Goal: Contribute content: Contribute content

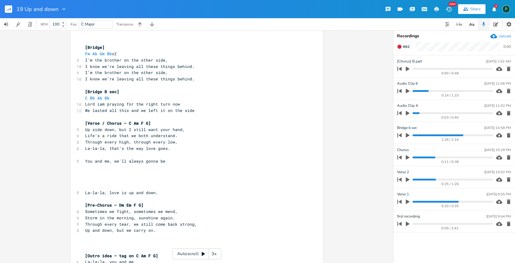
scroll to position [196, 0]
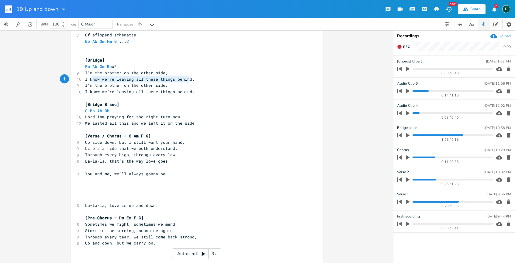
type textarea "know we’re leaving all these things behind"
drag, startPoint x: 187, startPoint y: 79, endPoint x: 84, endPoint y: 80, distance: 103.0
click at [85, 80] on span "I know we’re leaving all these things behind." at bounding box center [139, 79] width 109 height 5
type textarea "I’m the brother on the other side,"
click at [90, 80] on pre "." at bounding box center [193, 79] width 219 height 6
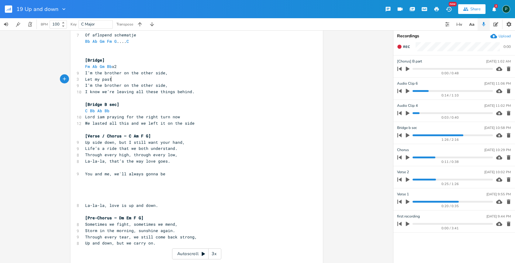
type textarea "Let my past"
type textarea "the past be our teatcher not our judghe"
type textarea "e"
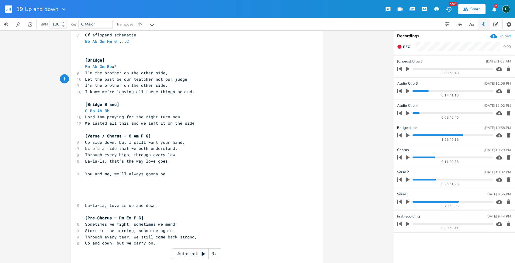
scroll to position [0, 0]
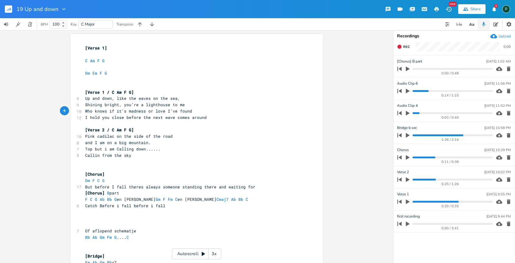
click at [111, 110] on span "Who knows if it’s madness or love I’ve found" at bounding box center [138, 110] width 107 height 5
type textarea "knows if it’"
drag, startPoint x: 122, startPoint y: 110, endPoint x: 89, endPoint y: 111, distance: 32.8
click at [89, 111] on span "Who knows if it’s madness or love I’ve found" at bounding box center [138, 110] width 107 height 5
drag, startPoint x: 123, startPoint y: 112, endPoint x: 78, endPoint y: 111, distance: 45.0
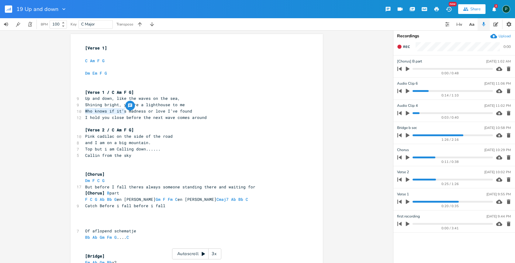
click at [84, 111] on div "10 Who knows if it’s madness or love I’ve found" at bounding box center [193, 111] width 219 height 6
type textarea "Is it"
click at [136, 104] on span "Shining bright, you’re a lighthouse to me" at bounding box center [135, 104] width 100 height 5
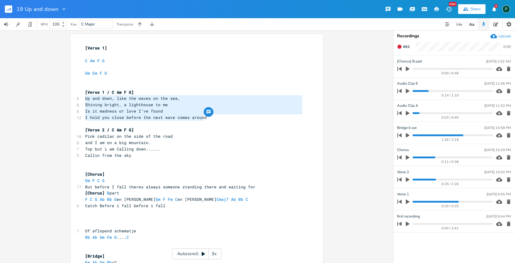
drag, startPoint x: 206, startPoint y: 117, endPoint x: 83, endPoint y: 100, distance: 124.8
type textarea "Up and down, like the waves on the sea, Shining bright, a lighthouse to me Is i…"
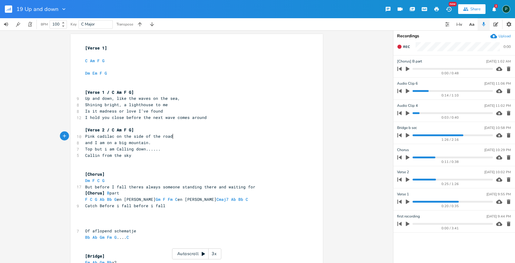
click at [171, 136] on pre "Pink cadilac on the side of the road" at bounding box center [193, 136] width 219 height 6
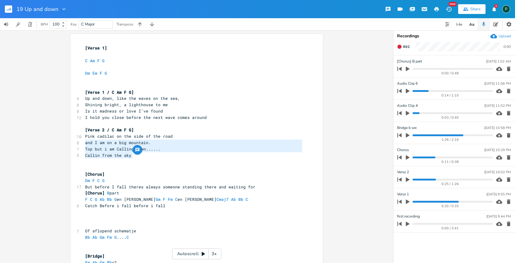
type textarea "Pink cadilac on the side of the road and I am on a big mountain. Top but i am C…"
drag, startPoint x: 138, startPoint y: 159, endPoint x: 75, endPoint y: 138, distance: 66.3
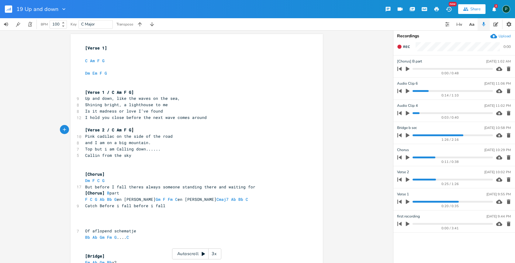
click at [141, 131] on pre "[Verse 2 / C Am F G]" at bounding box center [193, 130] width 219 height 6
click at [101, 129] on span "[Verse 2 / C Am F G]" at bounding box center [109, 129] width 49 height 5
type textarea "2"
click at [151, 156] on pre "Callin from the sky" at bounding box center [193, 155] width 219 height 6
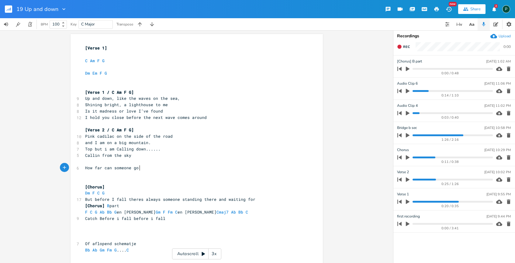
scroll to position [0, 46]
type textarea "How far can someone go bef"
type textarea "before"
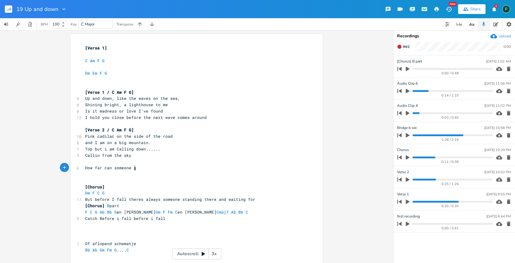
type textarea "go"
click at [174, 170] on pre "How far can someone go" at bounding box center [193, 168] width 219 height 6
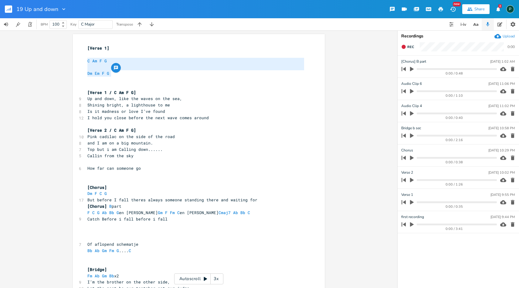
scroll to position [0, 21]
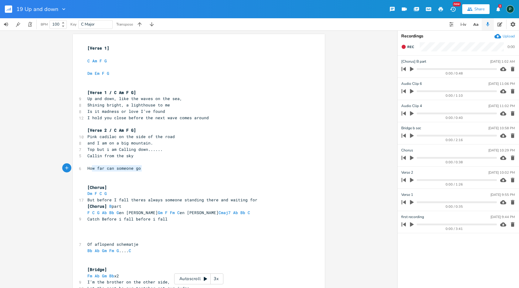
type textarea "How far can someone go"
drag, startPoint x: 140, startPoint y: 169, endPoint x: 85, endPoint y: 170, distance: 54.7
click at [86, 170] on pre "How far can someone go" at bounding box center [195, 168] width 219 height 6
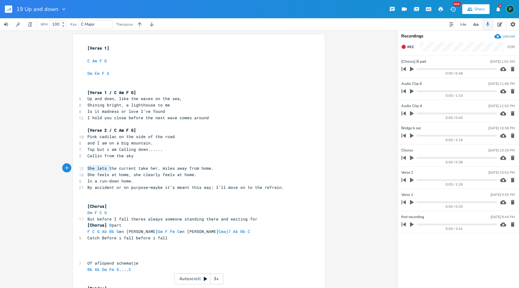
drag, startPoint x: 109, startPoint y: 168, endPoint x: 82, endPoint y: 168, distance: 26.7
click at [82, 168] on div "She lets t x [Verse 1] ​ C Am F G ​ Dm Em F G ​ ​ [Verse 1 / C Am F G] 9 Up and…" at bounding box center [199, 284] width 252 height 500
type textarea "T"
click at [123, 168] on span "The current take her, miles away from home." at bounding box center [139, 167] width 104 height 5
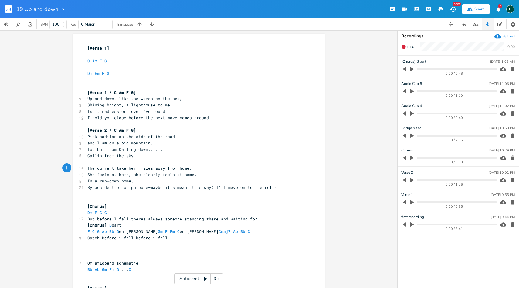
type textarea "s"
click at [151, 167] on span "The current takes her, miles away from home." at bounding box center [140, 167] width 107 height 5
drag, startPoint x: 190, startPoint y: 173, endPoint x: 130, endPoint y: 173, distance: 59.8
click at [130, 173] on span "She feels at home, she clearly feels at home." at bounding box center [141, 174] width 109 height 5
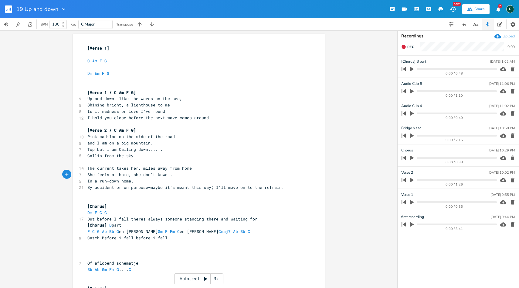
type textarea "she don't knwo e"
type textarea "where she's goin"
drag, startPoint x: 96, startPoint y: 181, endPoint x: 84, endPoint y: 181, distance: 11.5
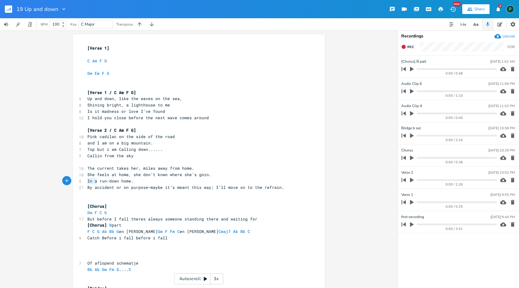
click at [86, 181] on pre "In a run-down home." at bounding box center [195, 181] width 219 height 6
type textarea "A"
click at [131, 181] on pre "A run-down home." at bounding box center [195, 181] width 219 height 6
click at [188, 167] on span "The current takes her, miles away from home." at bounding box center [140, 167] width 107 height 5
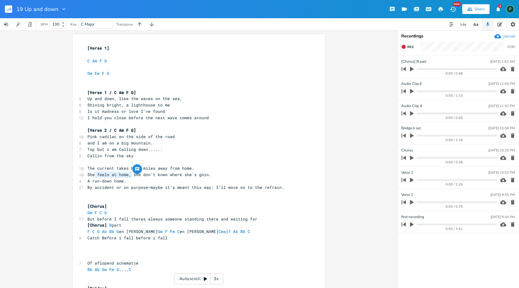
type textarea "ls at home,"
drag, startPoint x: 132, startPoint y: 175, endPoint x: 102, endPoint y: 176, distance: 29.2
click at [102, 176] on span "She feels at home, she don't knwo where she's goin." at bounding box center [149, 174] width 124 height 5
click at [137, 175] on span "She feels at home, she don't knwo where she's goin." at bounding box center [149, 174] width 124 height 5
type textarea "feels at home, she"
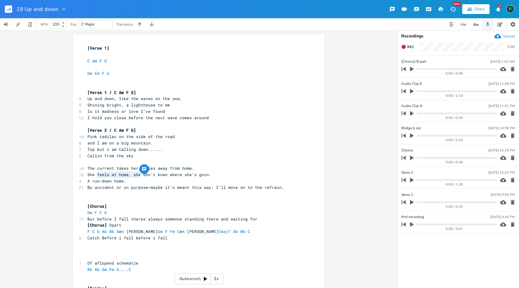
drag, startPoint x: 138, startPoint y: 175, endPoint x: 96, endPoint y: 175, distance: 41.9
click at [96, 175] on span "She feels at home, she don't knwo where she's goin." at bounding box center [149, 174] width 124 height 5
click at [121, 176] on span "She don't knwo where she's goin." at bounding box center [127, 174] width 80 height 5
type textarea "s"
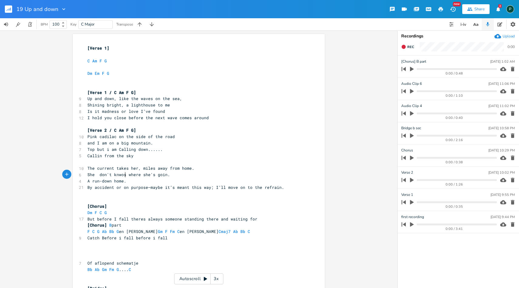
click at [168, 175] on pre "She don't knwos where she's goin." at bounding box center [195, 174] width 219 height 6
type textarea "still she's"
click at [197, 176] on pre "She don't knwos where she's goin.still she's" at bounding box center [195, 174] width 219 height 6
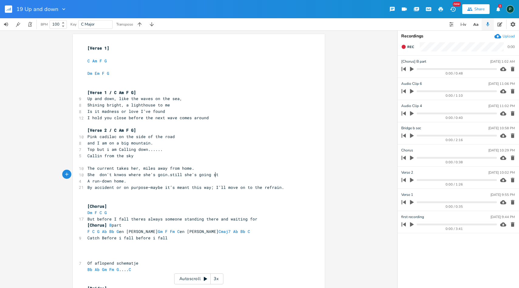
scroll to position [0, 16]
type textarea "going strong"
click at [132, 182] on pre "A run-down home." at bounding box center [195, 181] width 219 height 6
type textarea "A run-down home"
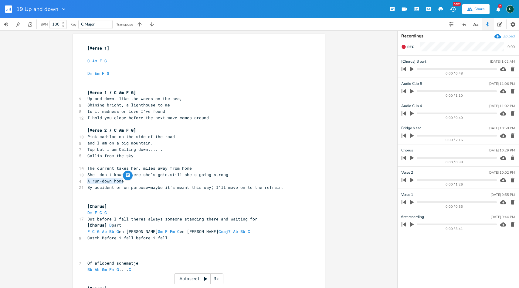
drag, startPoint x: 121, startPoint y: 180, endPoint x: 84, endPoint y: 182, distance: 36.2
click at [86, 182] on pre "A run-down home." at bounding box center [195, 181] width 219 height 6
click at [136, 181] on pre "A run-down home." at bounding box center [195, 181] width 219 height 6
type textarea "r on purpose—maybe it’s meant this way; I’ll move on to the refrain."
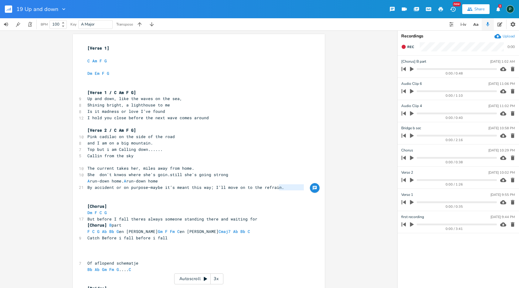
type textarea "By accident or on purpose—maybe it’s meant this way; I’ll move on to the refrai…"
drag, startPoint x: 279, startPoint y: 187, endPoint x: 84, endPoint y: 189, distance: 195.6
click at [84, 189] on div "By accident or on purpose—maybe it’s meant this way; I’ll move on to the refrai…" at bounding box center [199, 284] width 252 height 500
click at [410, 180] on icon "button" at bounding box center [411, 179] width 5 height 5
click at [410, 180] on icon "button" at bounding box center [412, 179] width 5 height 5
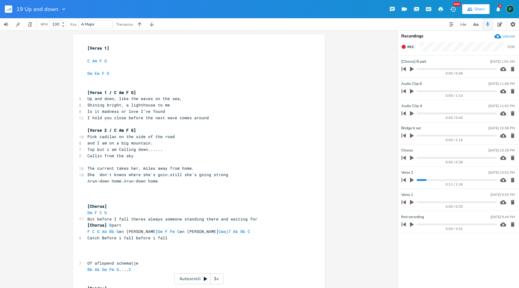
click at [410, 180] on icon "button" at bounding box center [411, 179] width 5 height 5
click at [413, 180] on icon "button" at bounding box center [412, 180] width 4 height 4
click at [413, 180] on icon "button" at bounding box center [412, 180] width 4 height 5
click at [418, 181] on div "0:27 / 1:26" at bounding box center [448, 180] width 97 height 10
click at [419, 180] on progress at bounding box center [457, 180] width 80 height 2
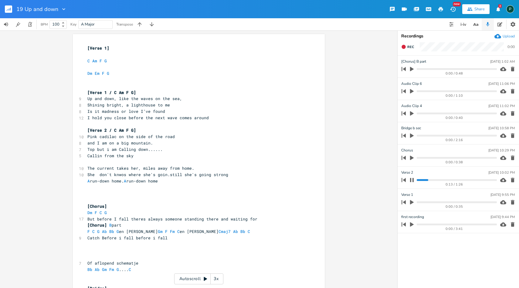
click at [413, 179] on icon "button" at bounding box center [412, 180] width 4 height 4
click at [128, 168] on span "The current takes her, miles away from home." at bounding box center [140, 167] width 107 height 5
type textarea ","
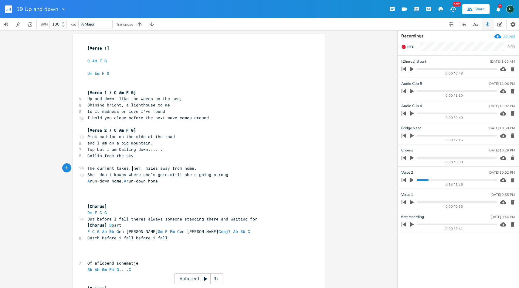
click at [142, 170] on pre "The current takes, her, miles away from home." at bounding box center [195, 168] width 219 height 6
click at [411, 180] on icon "button" at bounding box center [412, 180] width 4 height 5
click at [424, 180] on progress at bounding box center [457, 180] width 80 height 2
click at [123, 176] on span "She don't knwos where she's goin.still she's going strong" at bounding box center [157, 174] width 141 height 5
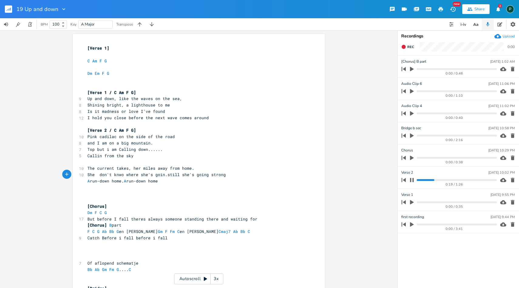
click at [410, 181] on icon "button" at bounding box center [412, 180] width 4 height 4
click at [98, 173] on span "She don't knwo where she's goin.still she's going strong" at bounding box center [156, 174] width 139 height 5
click at [118, 175] on span "She don't knwo where she's goin.still she's going strong" at bounding box center [155, 174] width 136 height 5
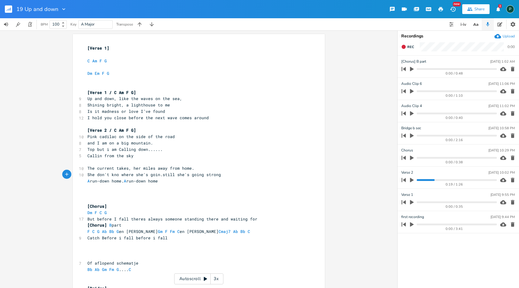
type textarea "ow"
click at [159, 177] on span "She don't know where she's goin.still she's going strong" at bounding box center [155, 174] width 136 height 5
type textarea "g but still I"
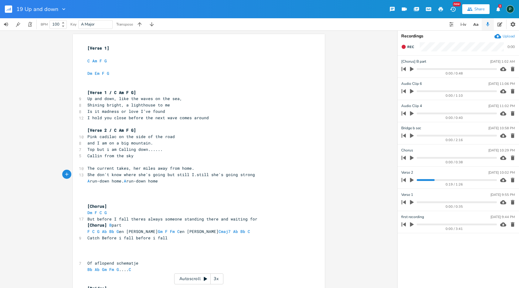
scroll to position [0, 20]
type textarea ".still she's going strong"
drag, startPoint x: 252, startPoint y: 174, endPoint x: 192, endPoint y: 174, distance: 60.1
click at [192, 174] on pre "She don't know where she's going but still I .still she's going strong" at bounding box center [195, 174] width 219 height 6
click at [187, 173] on span "She don't know where she's going but still I" at bounding box center [140, 174] width 107 height 5
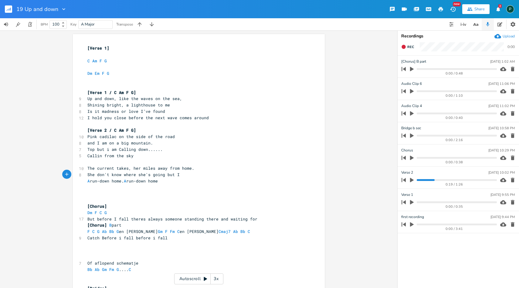
click at [185, 173] on pre "She don't know where she's going but I" at bounding box center [195, 174] width 219 height 6
type textarea "keep calling form the ky"
click at [185, 173] on span "She don't know where she's going but I keep calling form the ky" at bounding box center [163, 174] width 153 height 5
type textarea "t"
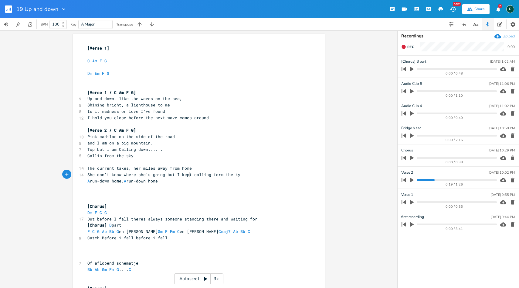
scroll to position [0, 1]
type textarea "s"
click at [412, 176] on button "button" at bounding box center [412, 180] width 8 height 10
click at [430, 180] on progress at bounding box center [457, 180] width 80 height 2
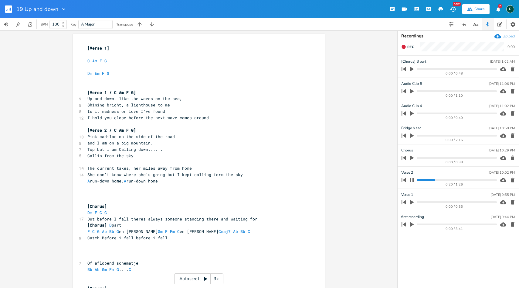
click at [424, 180] on progress at bounding box center [457, 180] width 80 height 2
click at [120, 176] on span "She don't know where she's going but I kept calling form the sky" at bounding box center [165, 174] width 156 height 5
type textarea ","
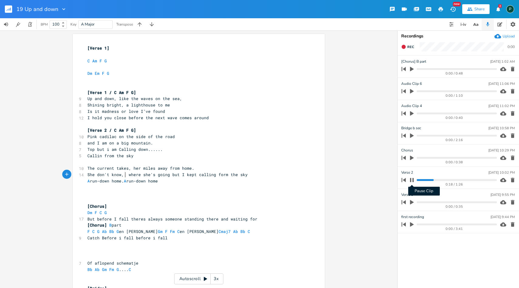
click at [411, 179] on icon "button" at bounding box center [412, 180] width 4 height 4
click at [125, 176] on span "She don't know, where she's going but I kept calling form the sky" at bounding box center [167, 174] width 160 height 5
drag, startPoint x: 174, startPoint y: 174, endPoint x: 123, endPoint y: 173, distance: 51.3
click at [123, 173] on span "She don't know, where she's going but I kept calling form the sky" at bounding box center [166, 174] width 158 height 5
type textarea "but"
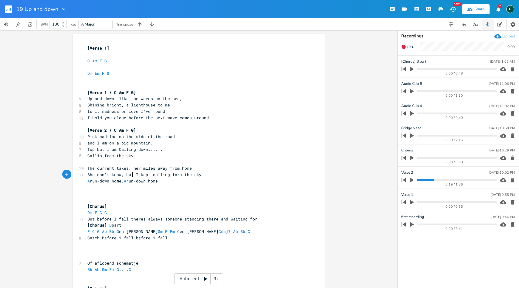
scroll to position [0, 7]
click at [124, 174] on span "She don't know, but I kept calling form the sky" at bounding box center [144, 174] width 114 height 5
type textarea "i am on"
type textarea "I am on a big mountain"
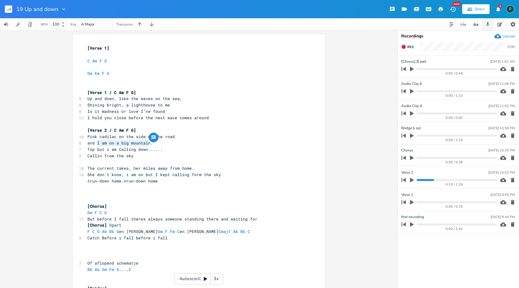
drag, startPoint x: 147, startPoint y: 142, endPoint x: 95, endPoint y: 142, distance: 51.6
click at [95, 142] on span "and I am on a big mountain." at bounding box center [120, 142] width 66 height 5
type textarea "i am on but I kept"
drag, startPoint x: 168, startPoint y: 174, endPoint x: 124, endPoint y: 174, distance: 44.0
click at [124, 174] on span "She don't know, i am on but I kept calling form the sky" at bounding box center [154, 174] width 134 height 5
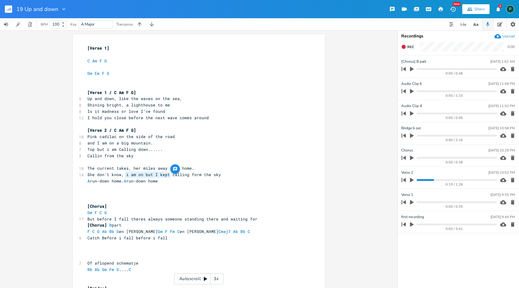
paste textarea
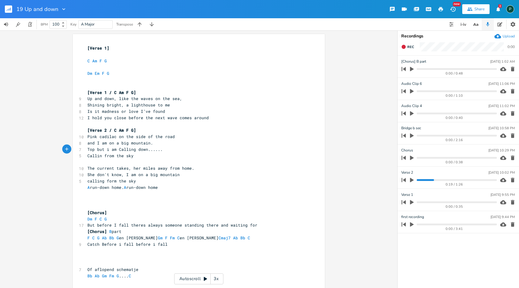
click at [134, 149] on span "Top but i am Calling down......" at bounding box center [124, 148] width 75 height 5
type textarea "Top but i am"
drag, startPoint x: 115, startPoint y: 150, endPoint x: 77, endPoint y: 150, distance: 37.7
click at [86, 150] on div "7 Top but i am Calling down......" at bounding box center [195, 149] width 219 height 6
click at [86, 183] on pre "calling form the sky" at bounding box center [195, 181] width 219 height 6
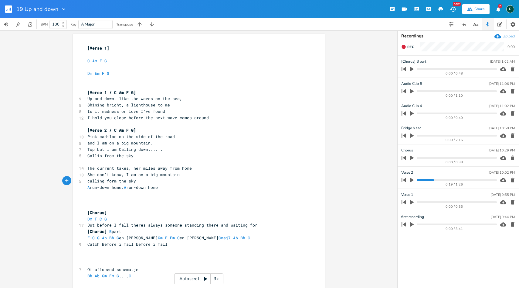
paste textarea
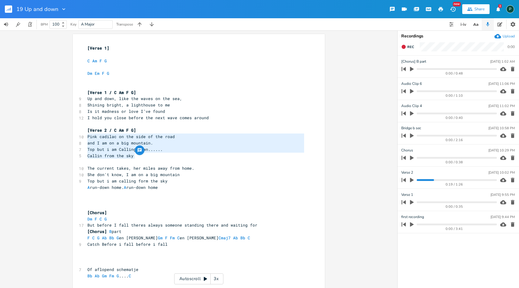
drag, startPoint x: 139, startPoint y: 156, endPoint x: 81, endPoint y: 138, distance: 60.3
click at [86, 138] on div "[Verse 1] ​ C Am F G ​ Dm Em F G ​ ​ [Verse 1 / C Am F G] 9 Up and down, like t…" at bounding box center [195, 288] width 219 height 486
type textarea "Pink cadilac on the side of the road and I am on a big mountain. Top but i am C…"
click at [91, 139] on pre "Pink cadilac on the side of the road" at bounding box center [195, 136] width 219 height 6
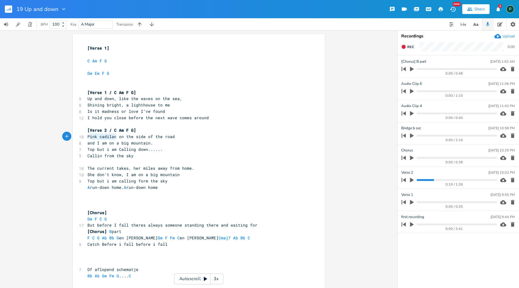
type textarea "Pink cadilac"
drag, startPoint x: 114, startPoint y: 136, endPoint x: 86, endPoint y: 135, distance: 27.9
click at [87, 135] on span "Pink cadilac on the side of the road" at bounding box center [130, 136] width 87 height 5
type textarea "The current"
drag, startPoint x: 111, startPoint y: 167, endPoint x: 85, endPoint y: 167, distance: 25.5
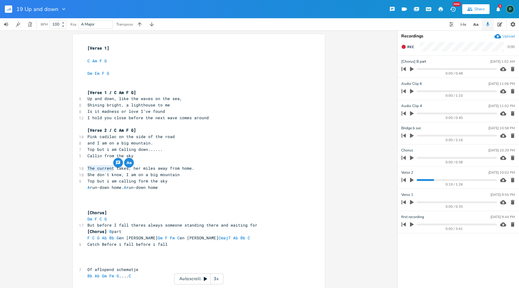
click at [87, 167] on span "The current takes, her miles away from home." at bounding box center [140, 167] width 107 height 5
click at [109, 161] on pre "​" at bounding box center [195, 162] width 219 height 6
click at [87, 168] on span "Pink cadilac takes, her miles away from home." at bounding box center [141, 167] width 109 height 5
type textarea "A"
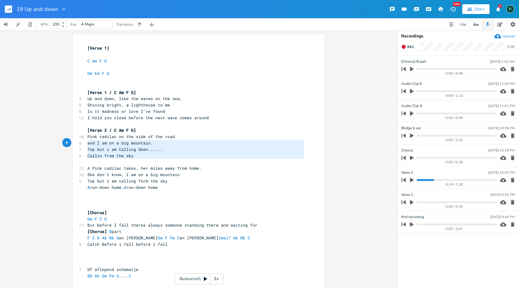
type textarea "Pink cadilac on the side of the road and I am on a big mountain. Top but i am C…"
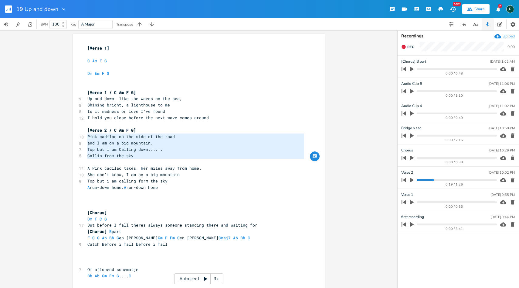
drag, startPoint x: 135, startPoint y: 159, endPoint x: 63, endPoint y: 135, distance: 76.1
click at [63, 135] on div "Pink cadilac on the side of the road and I am on a big mountain. Top but i am C…" at bounding box center [199, 158] width 398 height 257
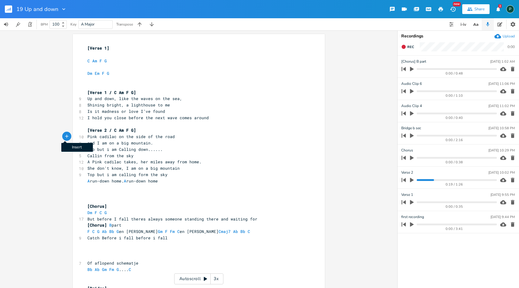
type textarea "Pink cadilac on the side of the road and I am on a big mountain. Top but i am C…"
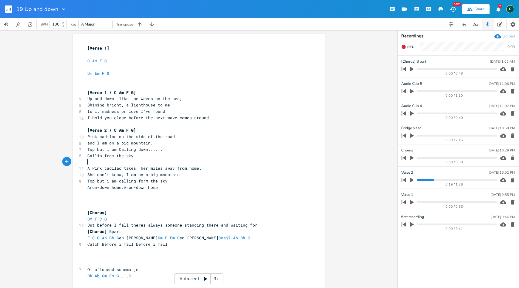
click at [118, 165] on pre "​" at bounding box center [195, 162] width 219 height 6
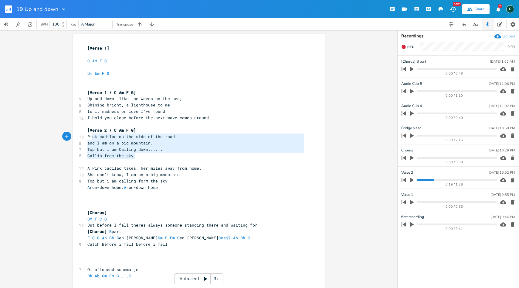
type textarea "Pink cadilac on the side of the road and I am on a big mountain. Top but i am C…"
drag, startPoint x: 133, startPoint y: 156, endPoint x: 85, endPoint y: 137, distance: 52.3
click at [86, 137] on div "[Verse 1] ​ C Am F G ​ Dm Em F G ​ ​ [Verse 1 / C Am F G] 9 Up and down, like t…" at bounding box center [195, 288] width 219 height 486
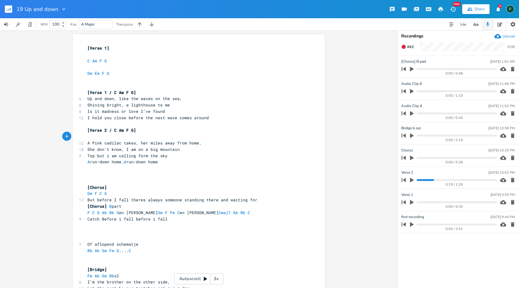
click at [413, 179] on icon "button" at bounding box center [411, 179] width 5 height 5
click at [419, 179] on progress at bounding box center [457, 180] width 80 height 2
click at [108, 155] on span "Top but i am calling form the sky" at bounding box center [127, 155] width 80 height 5
type textarea "iiiiiiii."
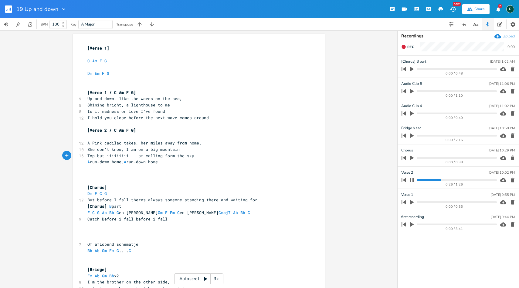
scroll to position [0, 4]
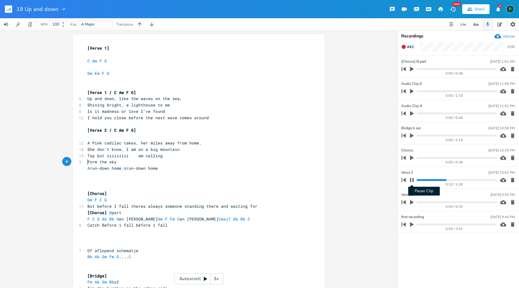
click at [413, 180] on icon "button" at bounding box center [412, 180] width 4 height 4
click at [146, 142] on span "A Pink cadilac takes, her miles away from home." at bounding box center [144, 142] width 114 height 5
click at [114, 161] on span "form the sky" at bounding box center [101, 161] width 29 height 5
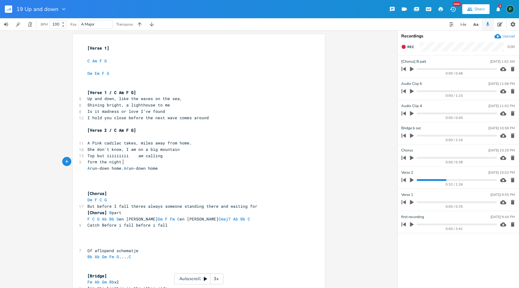
type textarea "night"
click at [414, 159] on icon "button" at bounding box center [411, 157] width 5 height 5
click at [414, 159] on icon "button" at bounding box center [412, 158] width 4 height 4
click at [414, 159] on icon "button" at bounding box center [411, 157] width 5 height 5
click at [419, 159] on div "0:09 / 0:38" at bounding box center [448, 158] width 97 height 10
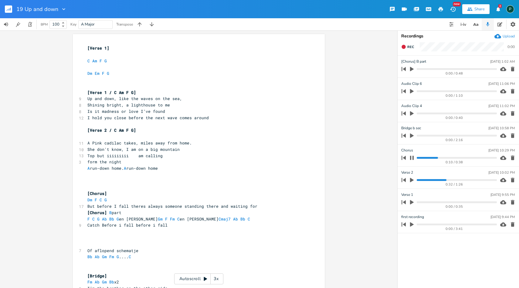
click at [417, 158] on progress at bounding box center [457, 158] width 80 height 2
click at [411, 158] on icon "button" at bounding box center [412, 158] width 4 height 4
click at [411, 158] on icon "button" at bounding box center [412, 158] width 4 height 5
click at [418, 158] on progress at bounding box center [457, 158] width 80 height 2
click at [412, 159] on icon "button" at bounding box center [412, 157] width 5 height 5
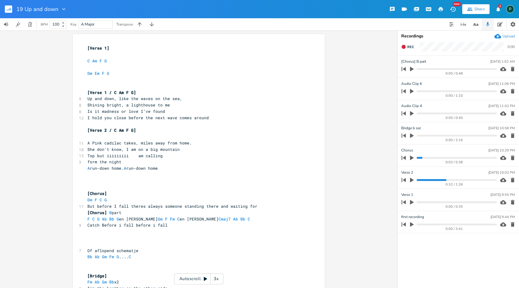
click at [412, 159] on icon "button" at bounding box center [411, 157] width 5 height 5
click at [442, 157] on progress at bounding box center [457, 158] width 80 height 2
click at [413, 157] on icon "button" at bounding box center [412, 158] width 4 height 4
click at [409, 45] on span "Rec" at bounding box center [411, 47] width 7 height 5
click at [409, 45] on span "End" at bounding box center [411, 47] width 7 height 5
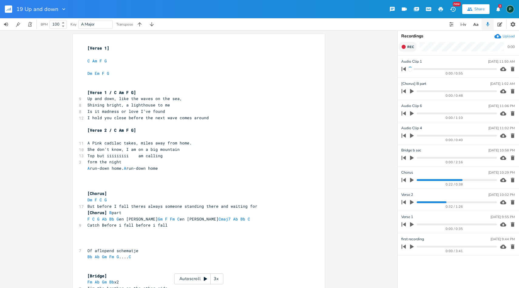
click at [409, 45] on span "Rec" at bounding box center [411, 47] width 7 height 5
click at [258, 205] on pre "But before I fall theres always someone standing there and waiting for" at bounding box center [195, 206] width 219 height 6
click at [86, 226] on pre "Catch Before i fall before i fall" at bounding box center [195, 225] width 219 height 6
type textarea "It all"
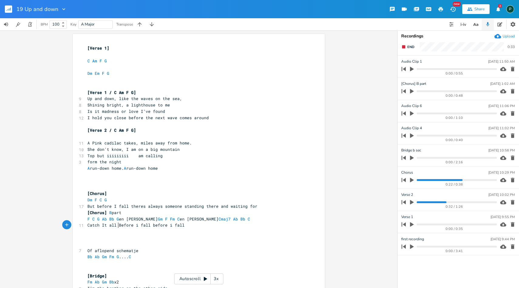
click at [152, 223] on span "Catch It all Before i fall before i fall" at bounding box center [135, 224] width 97 height 5
type textarea "B"
click at [257, 207] on pre "But before I fall theres always someone standing there and waiting for" at bounding box center [195, 206] width 219 height 6
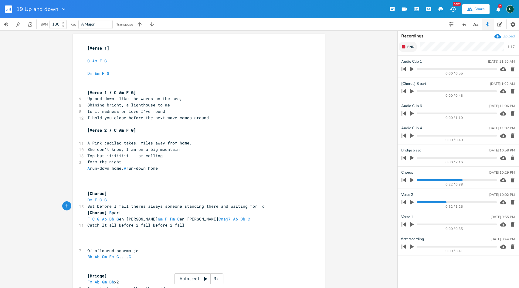
type textarea "To"
click at [409, 43] on button "End" at bounding box center [408, 47] width 18 height 10
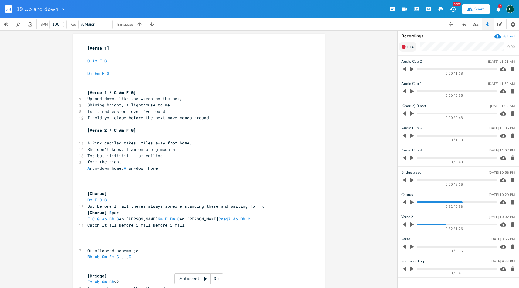
click at [408, 48] on span "Rec" at bounding box center [411, 47] width 7 height 5
click at [257, 206] on span "But before I fall theres always someone standing there and waiting for To" at bounding box center [175, 205] width 177 height 5
click at [405, 49] on icon "button" at bounding box center [404, 46] width 5 height 5
click at [412, 225] on icon "button" at bounding box center [411, 223] width 5 height 5
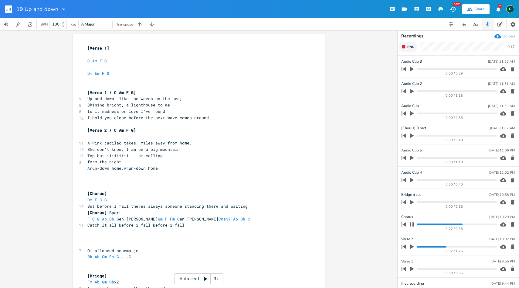
click at [452, 224] on progress at bounding box center [457, 224] width 80 height 2
click at [444, 224] on progress at bounding box center [457, 224] width 80 height 2
click at [440, 224] on progress at bounding box center [457, 224] width 80 height 2
click at [435, 224] on progress at bounding box center [457, 224] width 80 height 2
click at [413, 222] on icon "button" at bounding box center [412, 224] width 4 height 4
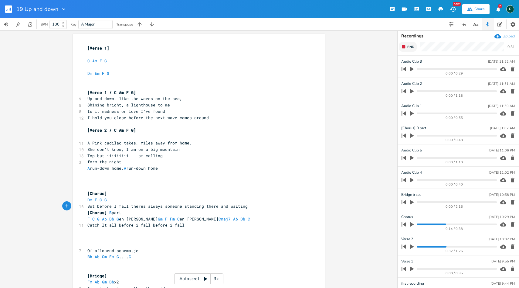
click at [248, 208] on pre "But before I fall theres always someone standing there and waiting" at bounding box center [195, 206] width 219 height 6
click at [441, 224] on progress at bounding box center [457, 224] width 80 height 2
click at [411, 224] on icon "button" at bounding box center [412, 224] width 4 height 5
click at [439, 224] on progress at bounding box center [457, 224] width 80 height 2
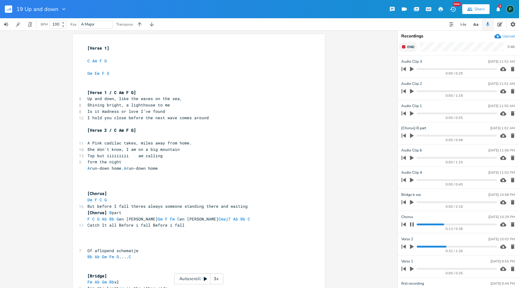
click at [434, 224] on progress at bounding box center [457, 224] width 80 height 2
click at [414, 224] on icon "button" at bounding box center [412, 224] width 4 height 4
click at [248, 207] on pre "But before I fall theres always someone standing there and waiting" at bounding box center [195, 206] width 219 height 6
type textarea "forb"
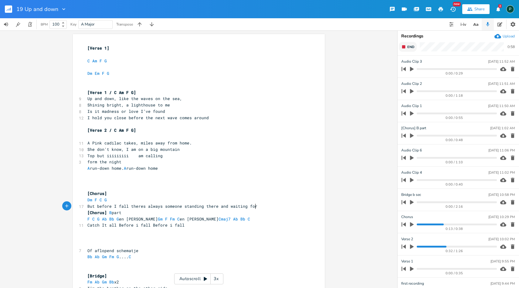
click at [86, 225] on pre "Catch It all Before i fall Before i fall" at bounding box center [195, 225] width 219 height 6
type textarea "the"
click at [87, 225] on span "the Catch It all Before i fall Before i fall" at bounding box center [140, 224] width 107 height 5
type textarea "T"
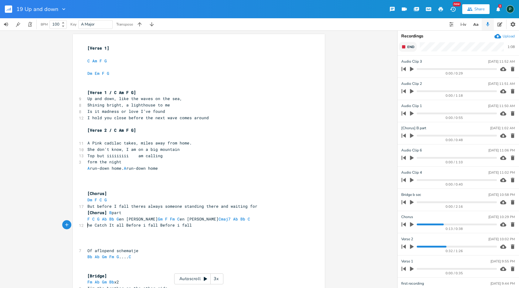
scroll to position [0, 2]
click at [109, 224] on span "The Catch It all Before i fall Before i fall" at bounding box center [140, 224] width 107 height 5
click at [412, 224] on icon "button" at bounding box center [412, 224] width 4 height 5
click at [438, 224] on progress at bounding box center [457, 224] width 80 height 2
click at [413, 224] on icon "button" at bounding box center [412, 224] width 4 height 4
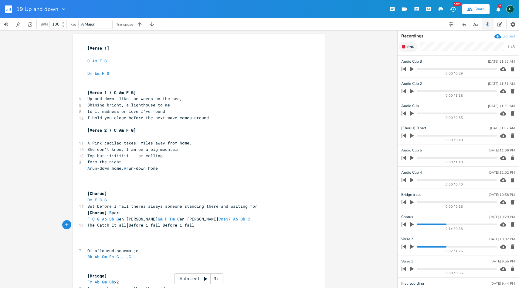
click at [126, 226] on span "The Catch It all Before i fall Before i fall" at bounding box center [140, 224] width 107 height 5
click at [409, 45] on span "End" at bounding box center [411, 47] width 7 height 5
click at [408, 47] on span "Rec" at bounding box center [411, 47] width 7 height 5
click at [408, 47] on span "End" at bounding box center [411, 47] width 7 height 5
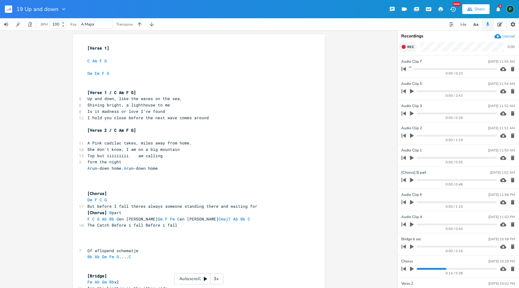
click at [408, 47] on span "Rec" at bounding box center [411, 47] width 7 height 5
click at [408, 47] on span "End" at bounding box center [411, 47] width 7 height 5
click at [408, 47] on span "Rec" at bounding box center [411, 47] width 7 height 5
click at [408, 47] on span "End" at bounding box center [411, 47] width 7 height 5
click at [511, 91] on icon "button" at bounding box center [513, 91] width 4 height 5
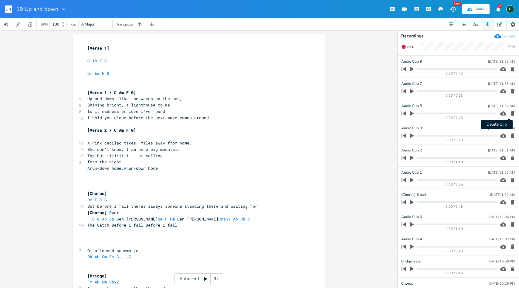
click at [511, 114] on icon "button" at bounding box center [513, 113] width 4 height 5
click at [511, 113] on icon "button" at bounding box center [513, 113] width 4 height 5
click at [511, 94] on icon "button" at bounding box center [513, 91] width 6 height 6
click at [514, 92] on icon "button" at bounding box center [513, 91] width 4 height 5
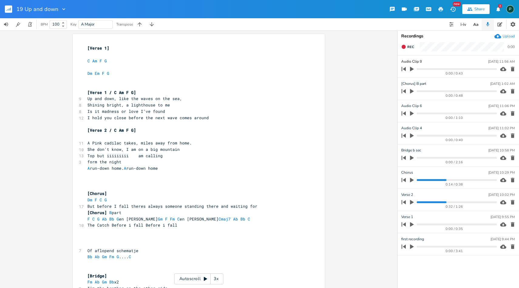
click at [412, 89] on icon "button" at bounding box center [411, 90] width 5 height 5
click at [412, 93] on icon "button" at bounding box center [412, 91] width 5 height 5
click at [412, 93] on icon "button" at bounding box center [411, 90] width 5 height 5
click at [412, 91] on icon "button" at bounding box center [412, 91] width 5 height 5
click at [514, 90] on icon "button" at bounding box center [513, 91] width 4 height 5
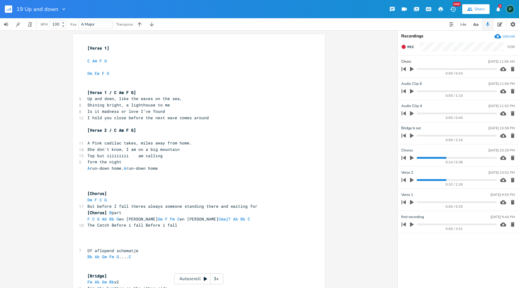
type input "Chorus"
click at [372, 100] on div "x [Verse 1] ​ C Am F G ​ Dm Em F G ​ ​ [Verse 1 / C Am F G] 9 Up and down, like…" at bounding box center [199, 158] width 398 height 257
type textarea "Cmaj7 Ab Bb C"
drag, startPoint x: 208, startPoint y: 219, endPoint x: 175, endPoint y: 217, distance: 32.5
click at [175, 217] on span "F C G Ab Bb G en [PERSON_NAME] Gm F Fm C en [PERSON_NAME] Cmaj7 Ab Bb C" at bounding box center [171, 218] width 168 height 5
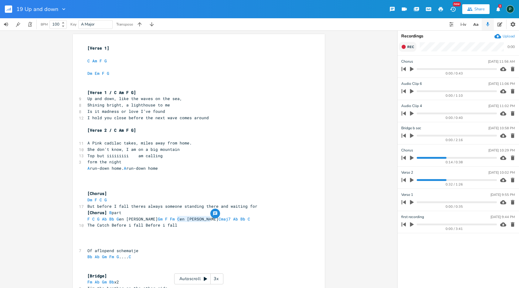
click at [410, 48] on span "Rec" at bounding box center [411, 47] width 7 height 5
click at [410, 48] on span "End" at bounding box center [411, 47] width 7 height 5
click at [409, 45] on span "Rec" at bounding box center [411, 47] width 7 height 5
click at [409, 45] on span "End" at bounding box center [411, 47] width 7 height 5
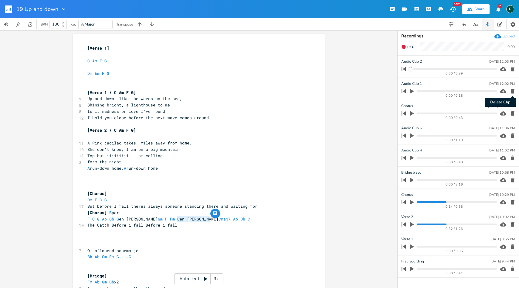
click at [511, 89] on icon "button" at bounding box center [513, 91] width 4 height 5
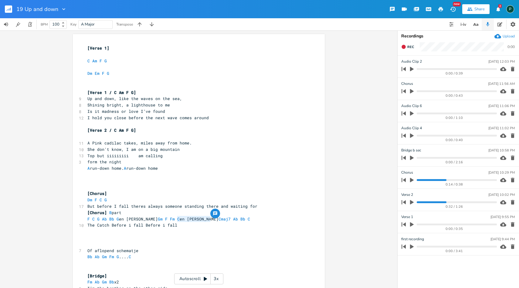
click at [413, 68] on icon "button" at bounding box center [412, 69] width 4 height 5
click at [428, 68] on progress at bounding box center [457, 69] width 80 height 2
click at [413, 68] on icon "button" at bounding box center [412, 69] width 4 height 4
click at [123, 233] on pre "​" at bounding box center [195, 231] width 219 height 6
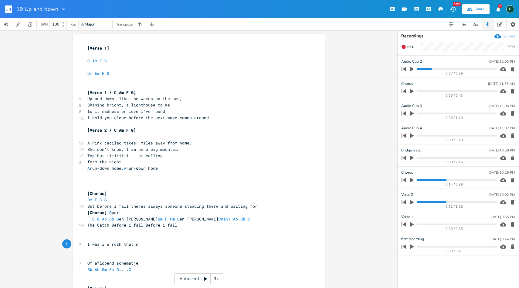
type textarea "I was i a rush that no"
type textarea "ight"
click at [412, 70] on icon "button" at bounding box center [411, 68] width 5 height 5
click at [419, 69] on progress at bounding box center [457, 69] width 80 height 2
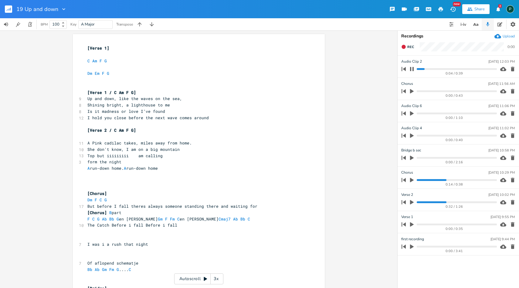
click at [413, 69] on icon "button" at bounding box center [412, 69] width 4 height 4
click at [413, 69] on icon "button" at bounding box center [412, 69] width 4 height 5
click at [419, 70] on progress at bounding box center [457, 69] width 80 height 2
click at [412, 70] on icon "button" at bounding box center [412, 69] width 5 height 5
click at [87, 235] on pre "​" at bounding box center [195, 237] width 219 height 6
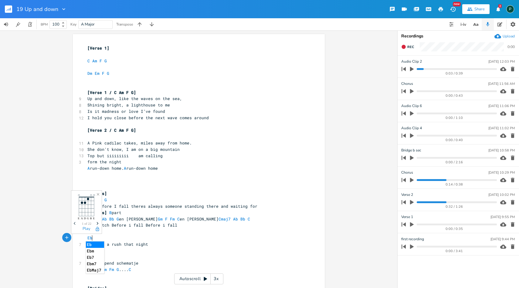
type textarea "Eb"
type textarea "add9 Aa"
type textarea "b Cmaj7 Ab Ab C"
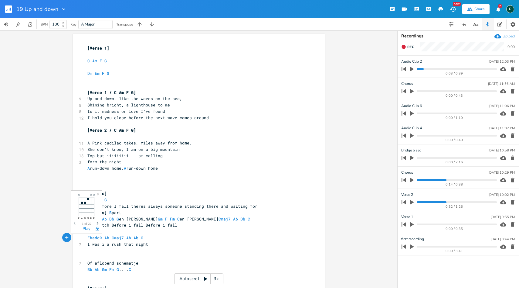
scroll to position [0, 32]
type textarea "B"
click at [183, 239] on pre "Ebadd9 Ab Cmaj7 Ab Bb C" at bounding box center [195, 237] width 219 height 6
type textarea "Ebadd9 Ab Cmaj7 Ab Bb C"
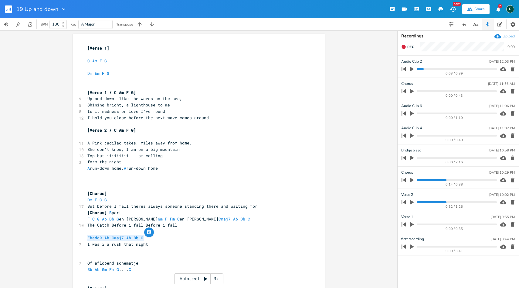
drag, startPoint x: 146, startPoint y: 236, endPoint x: 69, endPoint y: 238, distance: 77.2
click at [69, 238] on div "Ebadd9 Ab Cmaj7 Ab Bb C x [Verse 1] ​ C Am F G ​ Dm Em F G ​ ​ [Verse 1 / C Am …" at bounding box center [199, 158] width 398 height 257
click at [86, 233] on pre "​" at bounding box center [195, 231] width 219 height 6
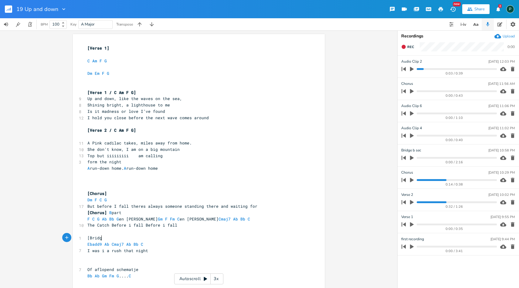
type textarea "[Bridge"
type textarea "D paer"
type textarea "Part"
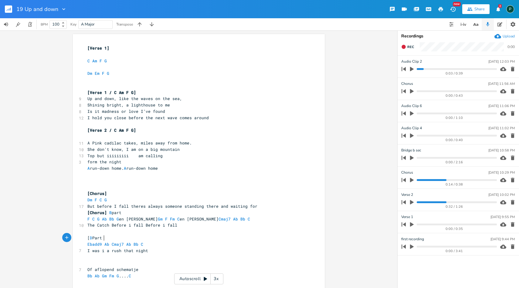
scroll to position [0, 8]
type textarea "}"
type textarea "]"
click at [413, 67] on icon "button" at bounding box center [411, 68] width 5 height 5
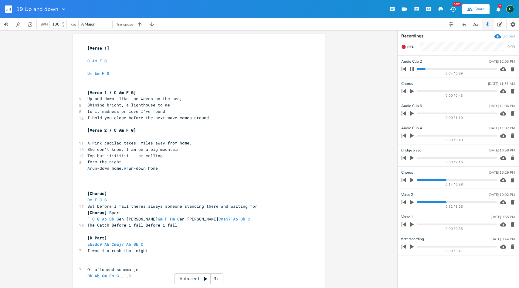
click at [418, 69] on progress at bounding box center [457, 69] width 80 height 2
type input "[d part ]"
click at [162, 247] on pre "I was i a rush that night" at bounding box center [195, 250] width 219 height 6
click at [152, 251] on pre "I was i a rush that night" at bounding box center [195, 250] width 219 height 6
type textarea "Helpiung"
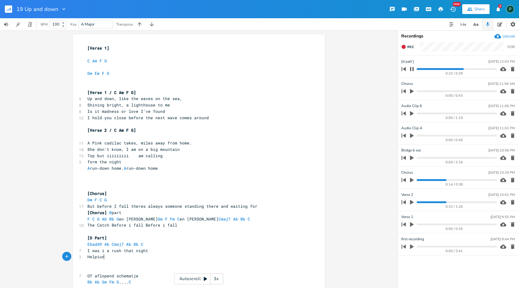
scroll to position [0, 17]
click at [410, 69] on icon "button" at bounding box center [412, 69] width 4 height 4
click at [104, 257] on pre "Helpi" at bounding box center [195, 256] width 219 height 6
type textarea "ng my out i am okay"
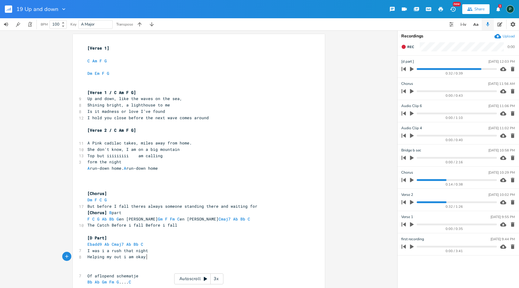
click at [412, 70] on icon "button" at bounding box center [412, 69] width 4 height 5
click at [424, 70] on progress at bounding box center [457, 69] width 80 height 2
click at [86, 257] on pre "Helping my out i am okay" at bounding box center [195, 256] width 219 height 6
type textarea "I [DEMOGRAPHIC_DATA]"
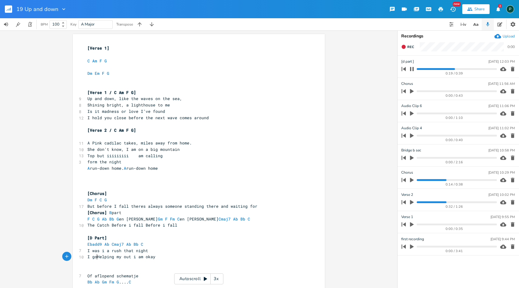
scroll to position [0, 10]
type textarea "i am okay"
drag, startPoint x: 160, startPoint y: 257, endPoint x: 135, endPoint y: 257, distance: 24.9
click at [135, 257] on pre "I god Helping my out i am okay" at bounding box center [195, 256] width 219 height 6
click at [90, 258] on span "I god Helping my out" at bounding box center [111, 256] width 49 height 5
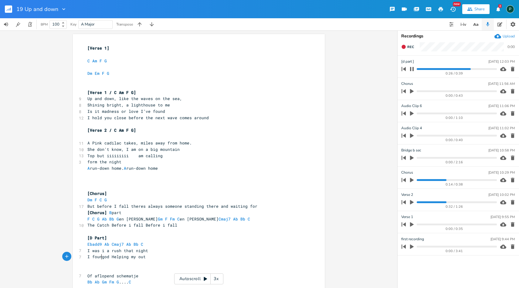
scroll to position [0, 11]
type textarea "found"
click at [410, 71] on icon "button" at bounding box center [412, 69] width 5 height 5
type textarea "I found god Helping my out"
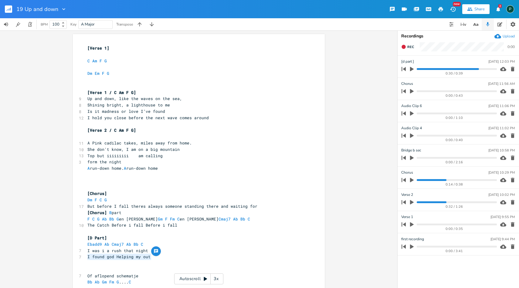
drag, startPoint x: 149, startPoint y: 255, endPoint x: 84, endPoint y: 257, distance: 64.4
click at [86, 257] on pre "I found god Helping my out" at bounding box center [195, 256] width 219 height 6
click at [151, 260] on pre "​" at bounding box center [195, 263] width 219 height 6
click at [408, 48] on span "Rec" at bounding box center [411, 47] width 7 height 5
click at [408, 48] on span "End" at bounding box center [411, 47] width 7 height 5
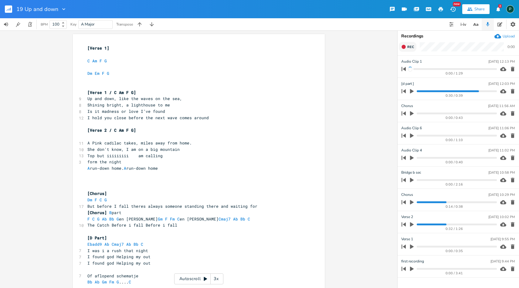
click at [407, 49] on button "Rec" at bounding box center [408, 47] width 18 height 10
click at [407, 49] on button "End" at bounding box center [408, 47] width 18 height 10
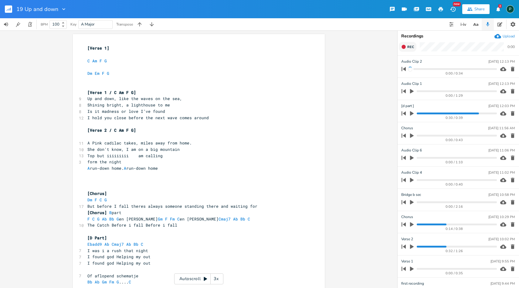
click at [407, 49] on button "Rec" at bounding box center [408, 47] width 18 height 10
click at [407, 49] on button "End" at bounding box center [408, 47] width 18 height 10
click at [407, 49] on button "Rec" at bounding box center [408, 47] width 18 height 10
click at [408, 47] on button "End" at bounding box center [408, 47] width 18 height 10
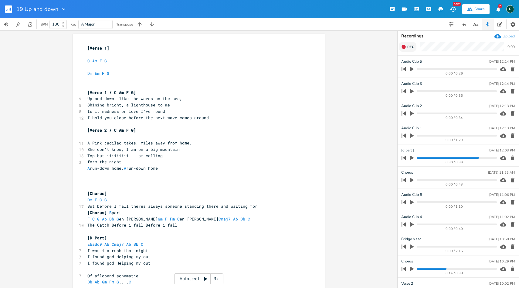
click at [408, 47] on span "Rec" at bounding box center [411, 47] width 7 height 5
click at [405, 47] on rect "button" at bounding box center [403, 46] width 3 height 3
click at [214, 218] on pre "F C G Ab Bb G en [PERSON_NAME] Gm F Fm C en [PERSON_NAME] Cmaj7 Ab Bb C" at bounding box center [195, 219] width 219 height 6
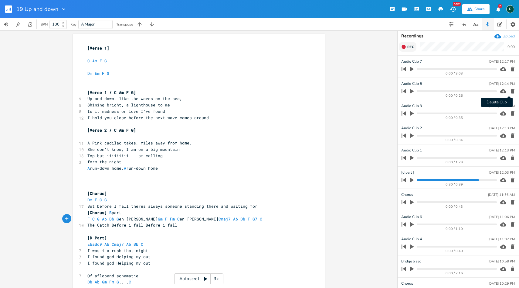
type textarea "F G7"
click at [510, 92] on icon "button" at bounding box center [513, 91] width 6 height 6
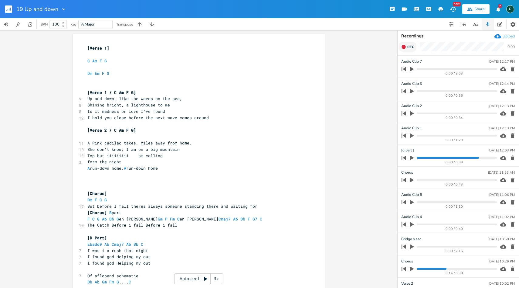
click at [510, 92] on icon "button" at bounding box center [513, 91] width 6 height 6
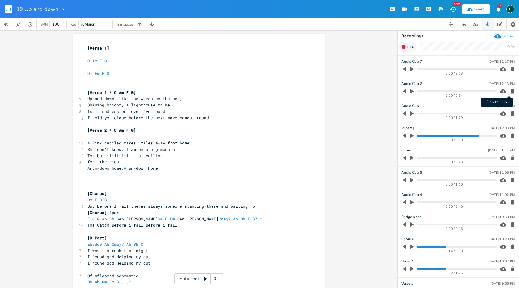
click at [510, 88] on icon "button" at bounding box center [513, 91] width 6 height 6
click at [511, 92] on icon "button" at bounding box center [513, 91] width 4 height 5
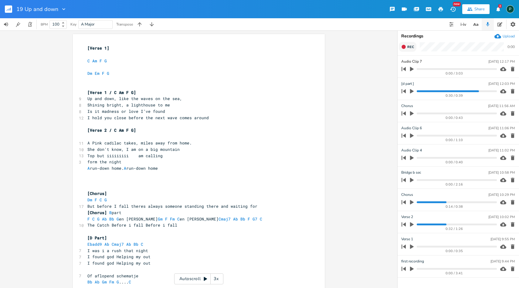
click at [229, 223] on pre "The Catch Before i fall Before i fall" at bounding box center [195, 225] width 219 height 6
type textarea "G7 C"
drag, startPoint x: 222, startPoint y: 219, endPoint x: 207, endPoint y: 219, distance: 15.2
click at [207, 219] on span "F C G Ab Bb G en [PERSON_NAME] Gm F Fm C en [PERSON_NAME] Cmaj7 Ab Bb F G7 C" at bounding box center [177, 218] width 180 height 5
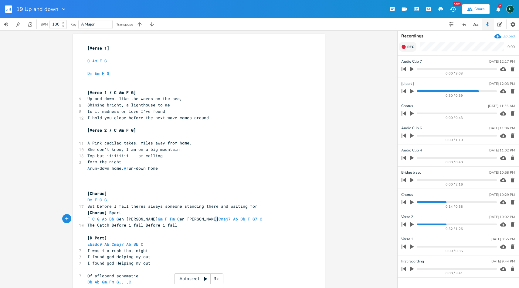
type textarea "F G7"
drag, startPoint x: 216, startPoint y: 218, endPoint x: 204, endPoint y: 218, distance: 11.5
click at [204, 218] on span "F C G Ab Bb G en [PERSON_NAME] Gm F Fm C en [PERSON_NAME] Cmaj7 Ab Bb F G7 C" at bounding box center [177, 218] width 180 height 5
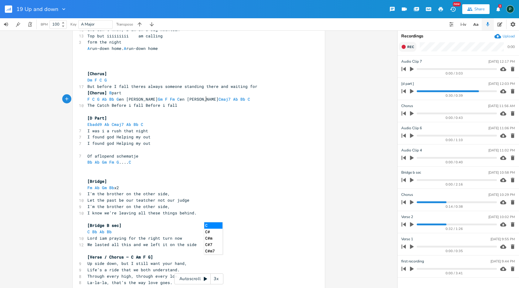
scroll to position [113, 0]
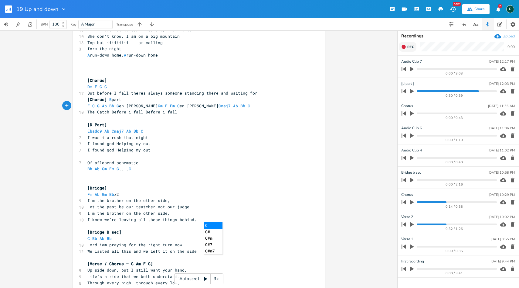
click at [173, 187] on pre "[Bridge]" at bounding box center [195, 188] width 219 height 6
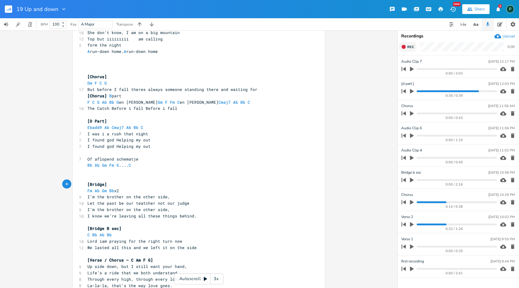
scroll to position [119, 0]
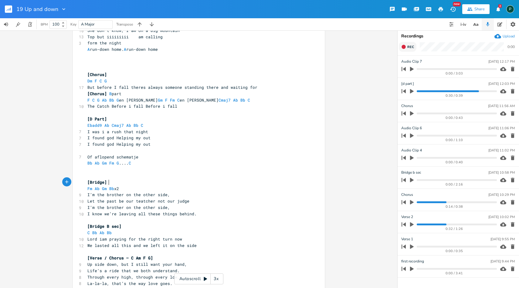
click at [137, 125] on span "Ebadd9 Ab Cmaj7 Ab Bb C" at bounding box center [116, 124] width 58 height 5
paste textarea
click at [168, 127] on pre "Ebadd9 Ab Cmaj7 Ab Bb F G7 C" at bounding box center [195, 125] width 219 height 6
click at [410, 71] on icon "button" at bounding box center [411, 68] width 5 height 5
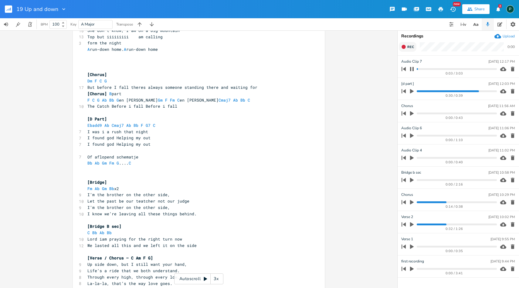
click at [412, 70] on icon "button" at bounding box center [412, 69] width 5 height 5
click at [412, 91] on icon "button" at bounding box center [412, 91] width 4 height 5
click at [421, 90] on progress at bounding box center [457, 91] width 80 height 2
type input "D Part"
click at [414, 91] on icon "button" at bounding box center [412, 91] width 5 height 5
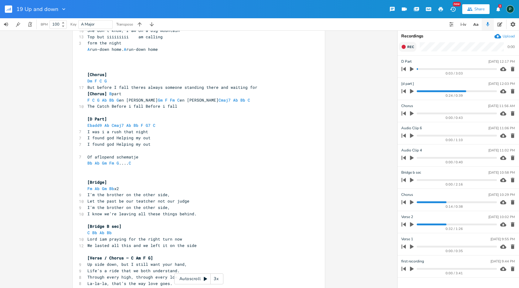
click at [413, 89] on icon "button" at bounding box center [411, 90] width 5 height 5
click at [413, 89] on icon "button" at bounding box center [412, 91] width 4 height 4
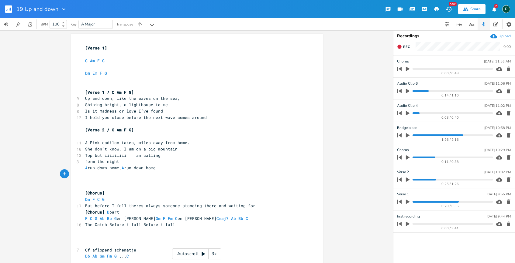
scroll to position [0, 1]
